Goal: Transaction & Acquisition: Obtain resource

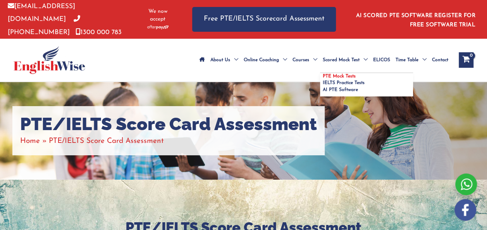
click at [323, 74] on span "PTE Mock Tests" at bounding box center [339, 76] width 33 height 5
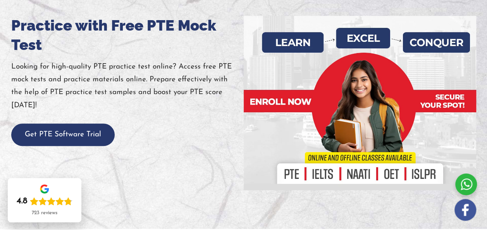
scroll to position [115, 0]
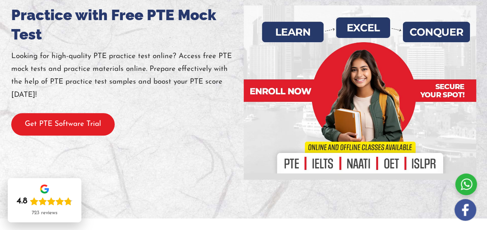
click at [75, 133] on button "Get PTE Software Trial" at bounding box center [62, 124] width 103 height 23
